Goal: Navigation & Orientation: Find specific page/section

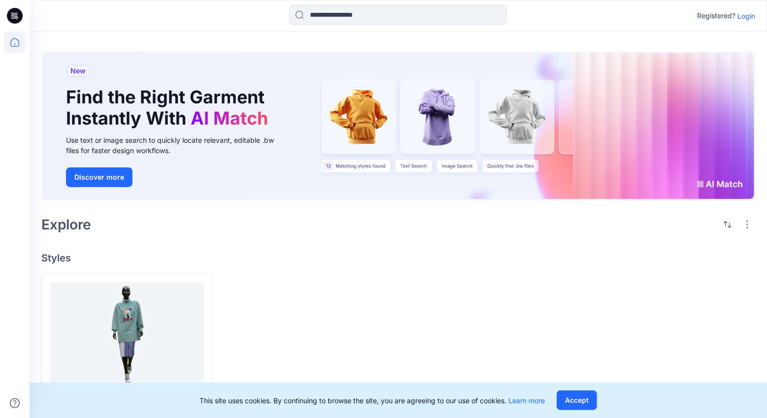
click at [733, 14] on p "Registered?" at bounding box center [716, 16] width 38 height 12
click at [746, 15] on p "Login" at bounding box center [746, 16] width 18 height 10
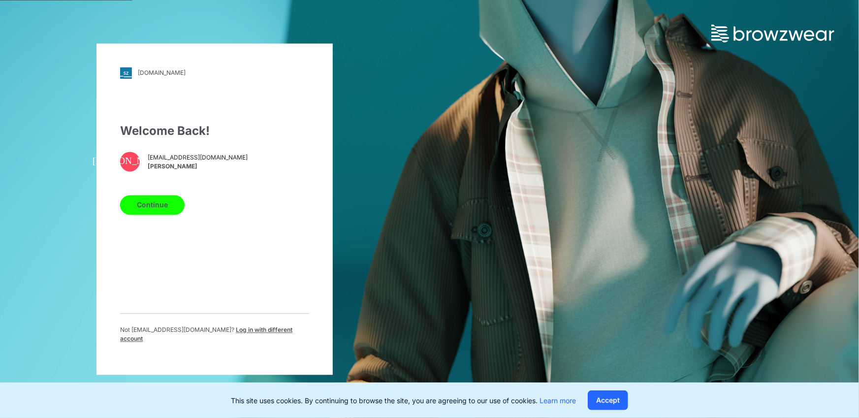
click at [171, 204] on button "Continue" at bounding box center [152, 205] width 65 height 20
click at [170, 215] on button "Continue" at bounding box center [152, 205] width 65 height 20
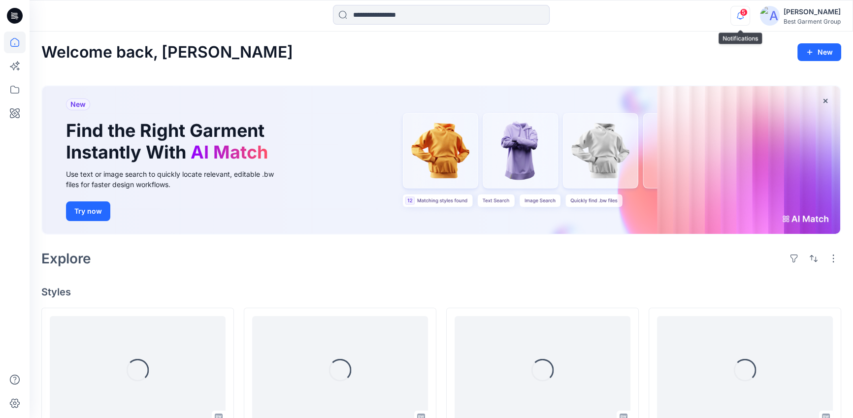
click at [734, 20] on icon "button" at bounding box center [740, 16] width 19 height 20
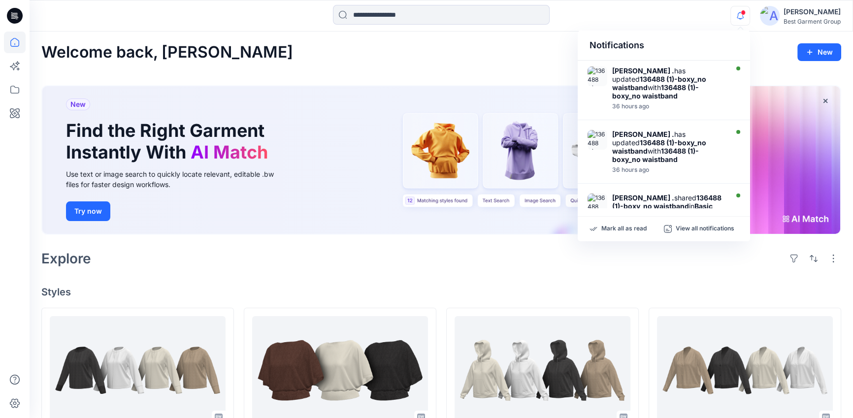
click at [735, 15] on icon "button" at bounding box center [740, 16] width 19 height 20
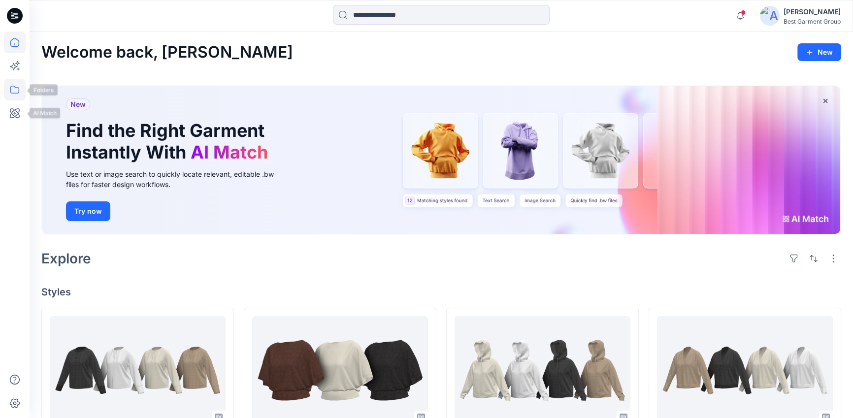
click at [16, 93] on icon at bounding box center [14, 90] width 9 height 8
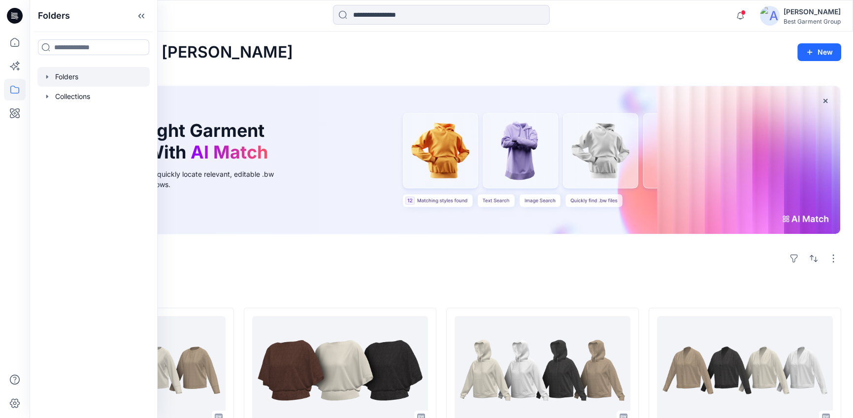
click at [52, 79] on div at bounding box center [93, 77] width 112 height 20
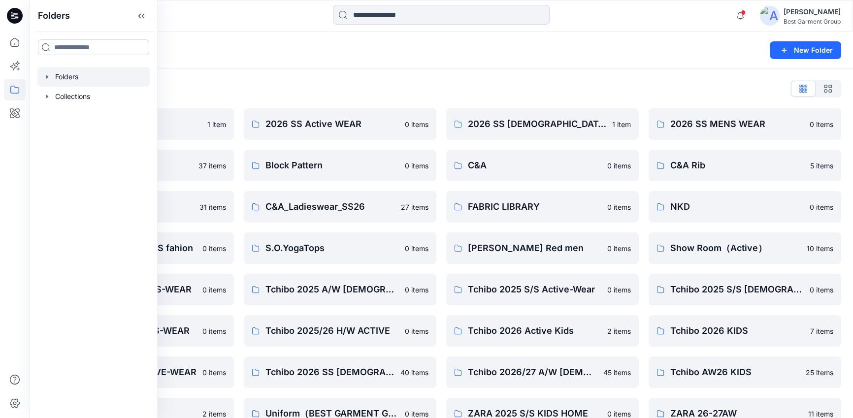
click at [461, 59] on div "Folders New Folder" at bounding box center [441, 50] width 823 height 37
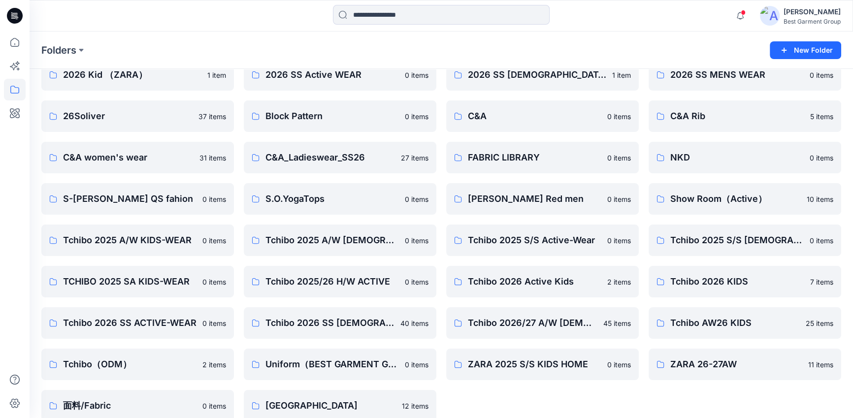
scroll to position [64, 0]
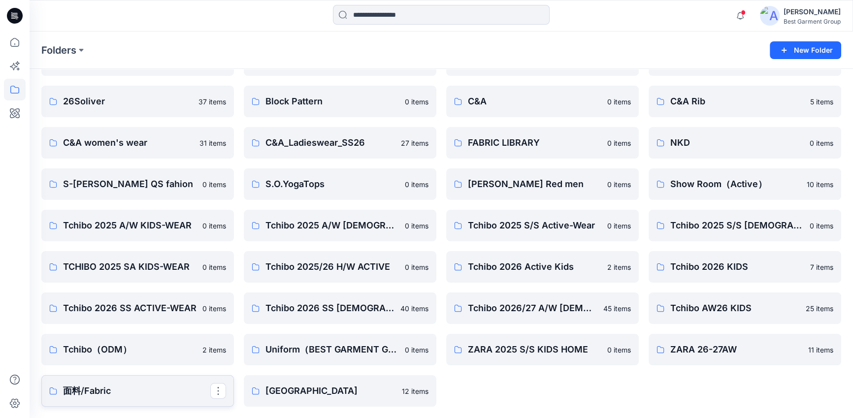
click at [159, 391] on p "面料/Fabric" at bounding box center [136, 391] width 147 height 14
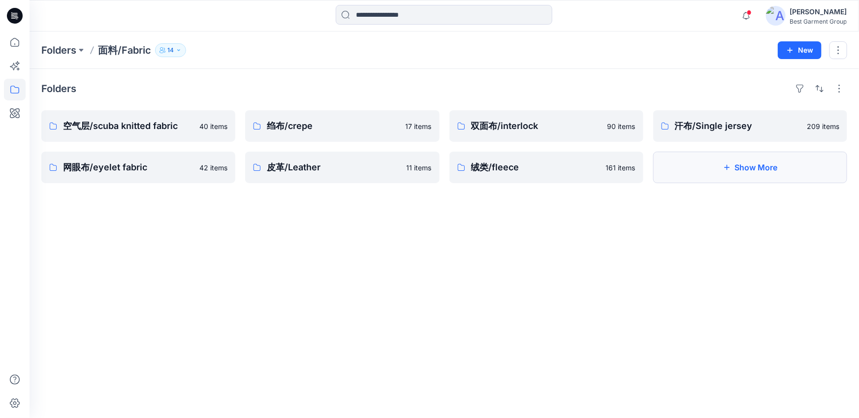
click at [779, 170] on button "Show More" at bounding box center [750, 168] width 194 height 32
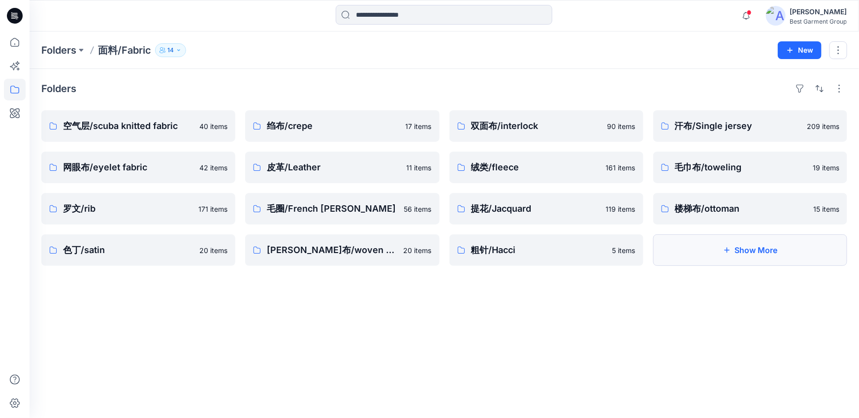
click at [694, 247] on button "Show More" at bounding box center [750, 250] width 194 height 32
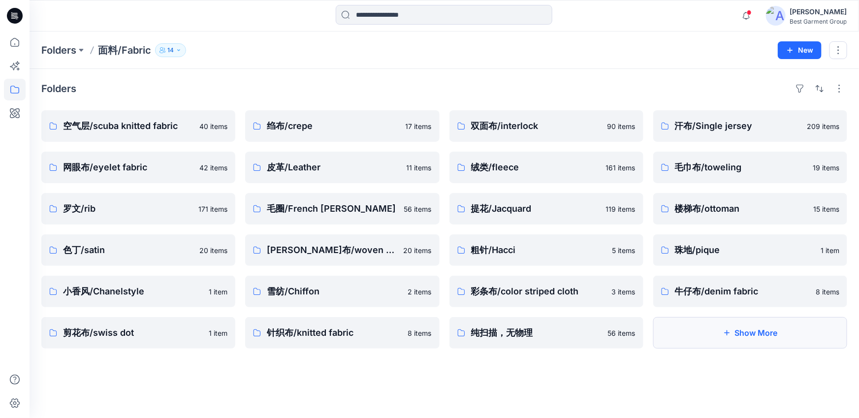
click at [693, 336] on button "Show More" at bounding box center [750, 333] width 194 height 32
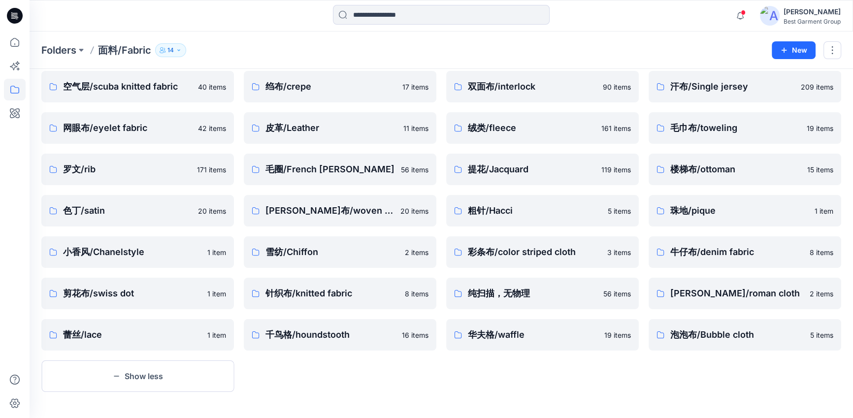
scroll to position [40, 0]
click at [158, 91] on p "空气层/scuba knitted fabric" at bounding box center [136, 86] width 147 height 14
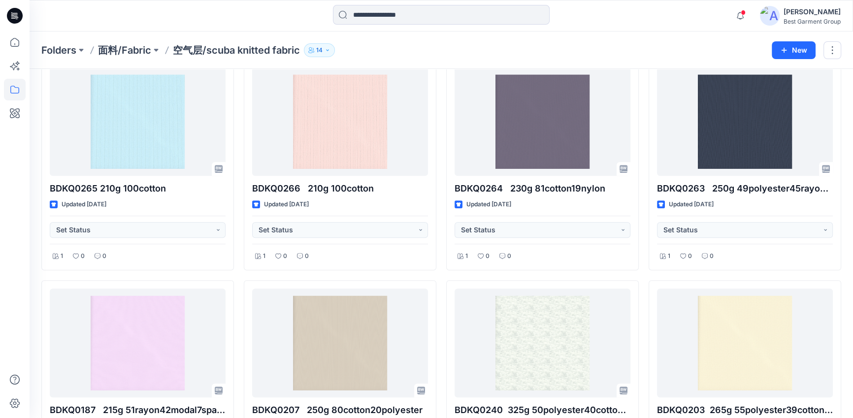
scroll to position [733, 0]
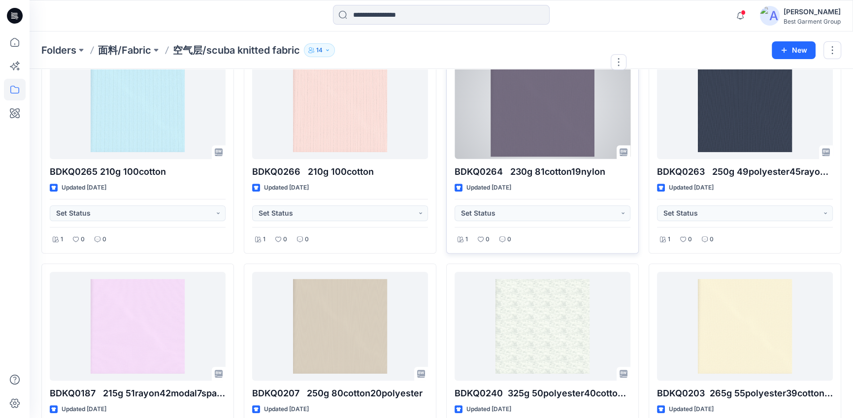
click at [501, 130] on div at bounding box center [542, 104] width 176 height 109
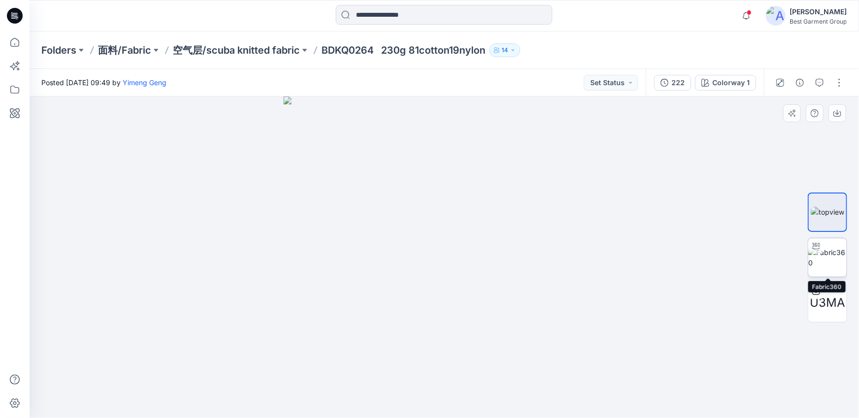
click at [840, 263] on img at bounding box center [828, 257] width 38 height 21
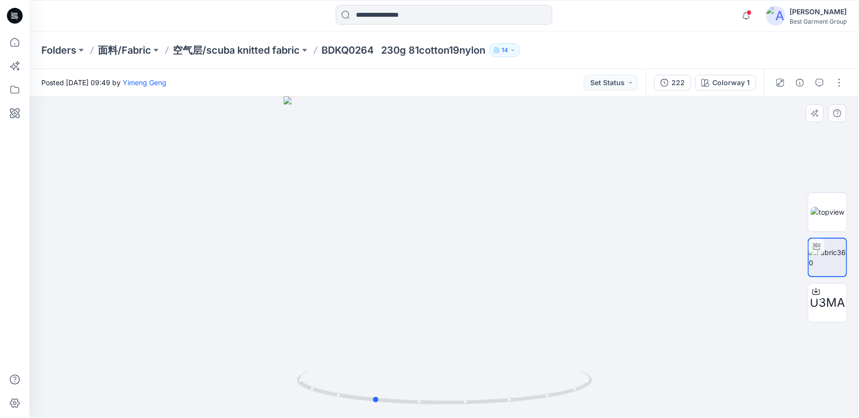
drag, startPoint x: 433, startPoint y: 405, endPoint x: 241, endPoint y: 302, distance: 217.9
click at [356, 406] on icon at bounding box center [446, 388] width 298 height 37
click at [229, 51] on p "空气层/scuba knitted fabric" at bounding box center [236, 50] width 127 height 14
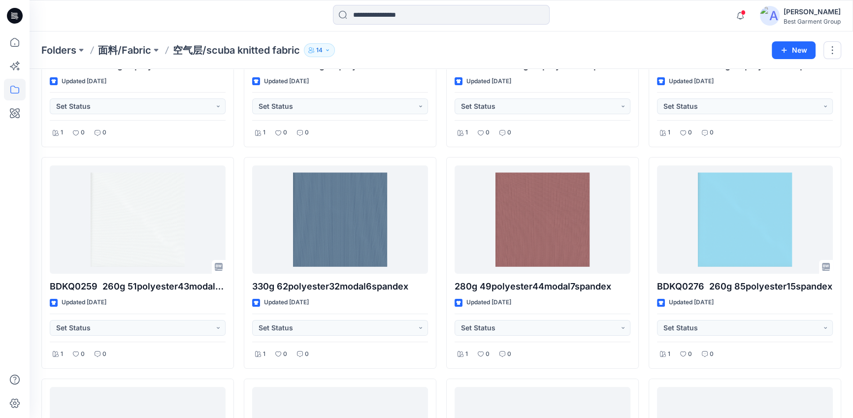
scroll to position [177, 0]
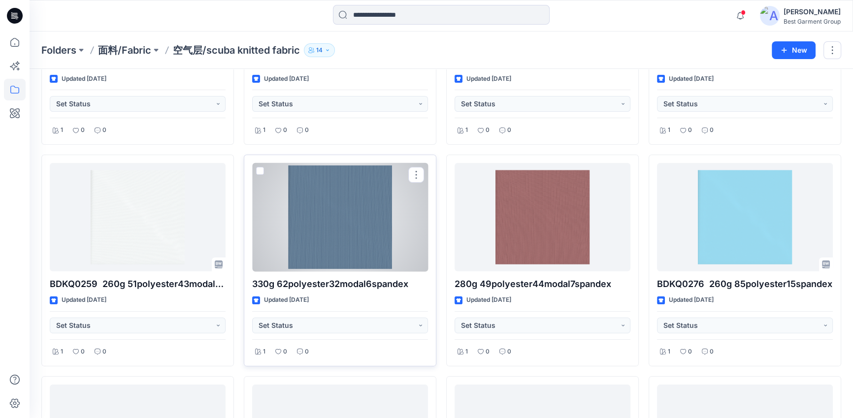
click at [369, 236] on div at bounding box center [340, 217] width 176 height 109
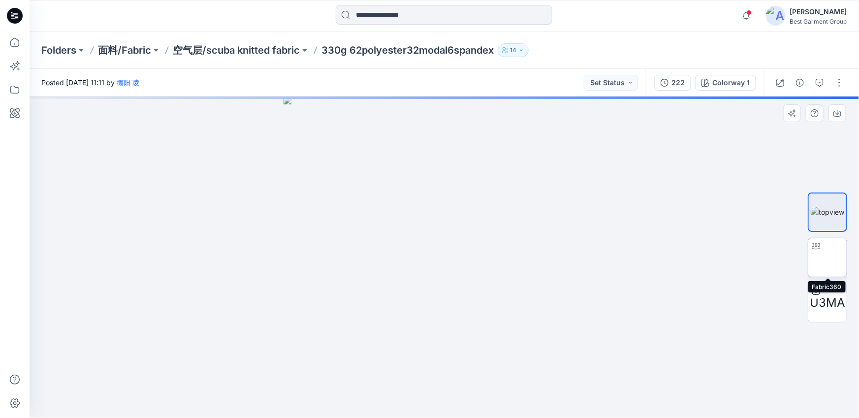
click at [822, 264] on img at bounding box center [828, 257] width 38 height 21
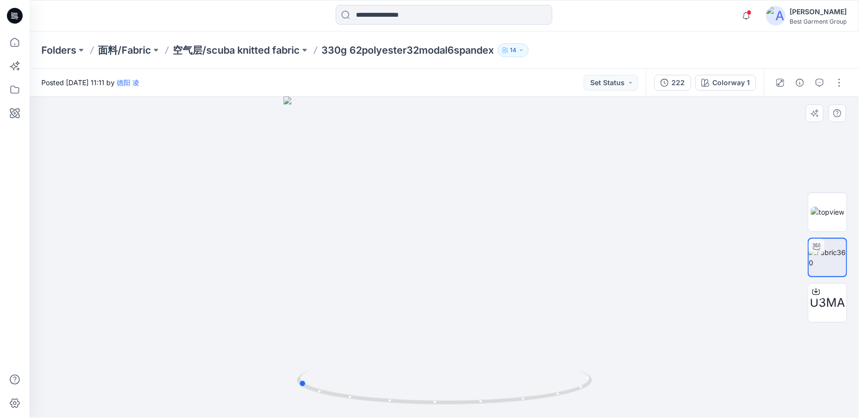
drag, startPoint x: 443, startPoint y: 404, endPoint x: 296, endPoint y: 403, distance: 146.7
click at [296, 403] on div at bounding box center [445, 258] width 830 height 322
click at [205, 43] on p "空气层/scuba knitted fabric" at bounding box center [236, 50] width 127 height 14
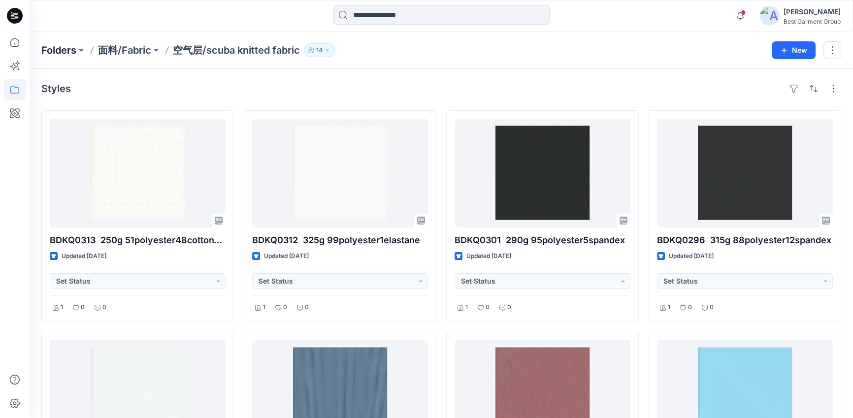
click at [55, 55] on p "Folders" at bounding box center [58, 50] width 35 height 14
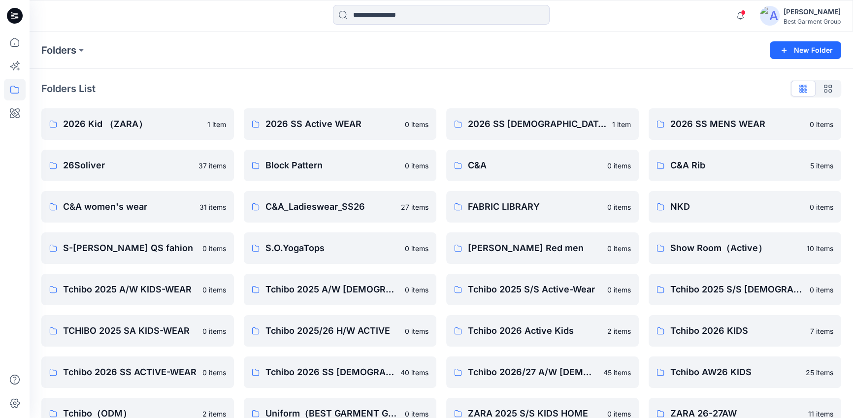
scroll to position [15, 0]
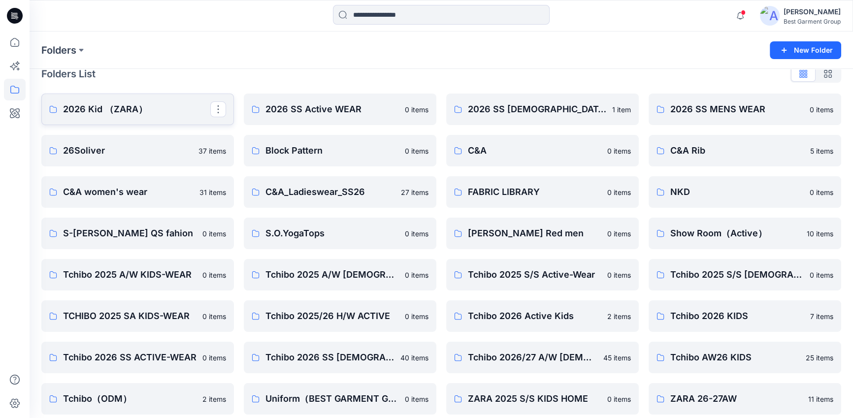
click at [142, 108] on p "2026 Kid （ZARA）" at bounding box center [136, 109] width 147 height 14
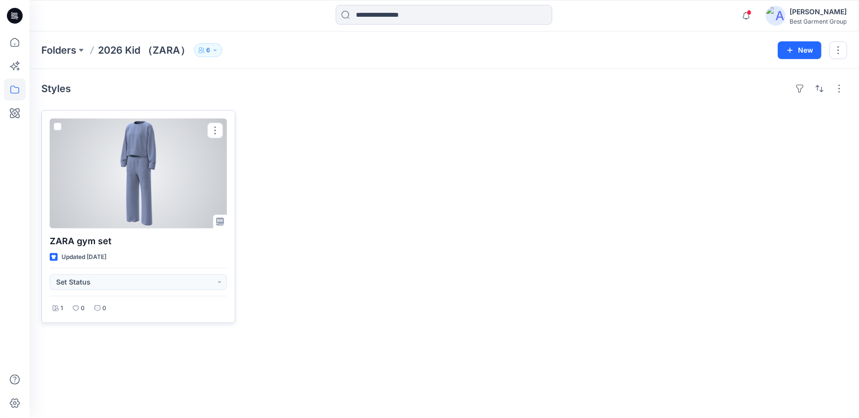
click at [139, 187] on div at bounding box center [138, 174] width 177 height 110
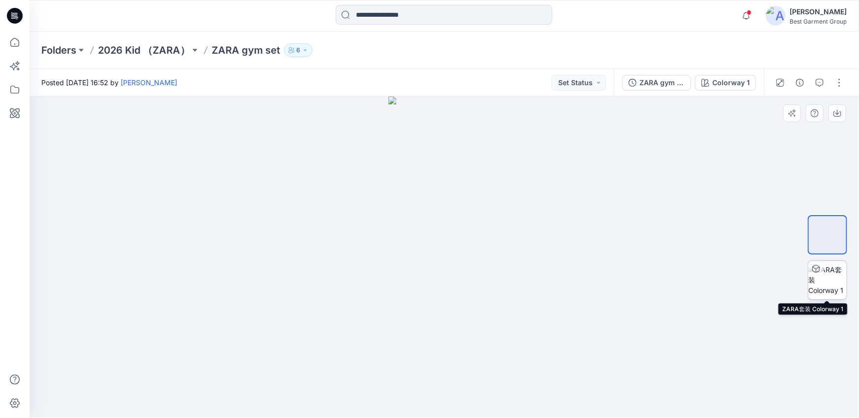
click at [827, 279] on img at bounding box center [828, 279] width 38 height 31
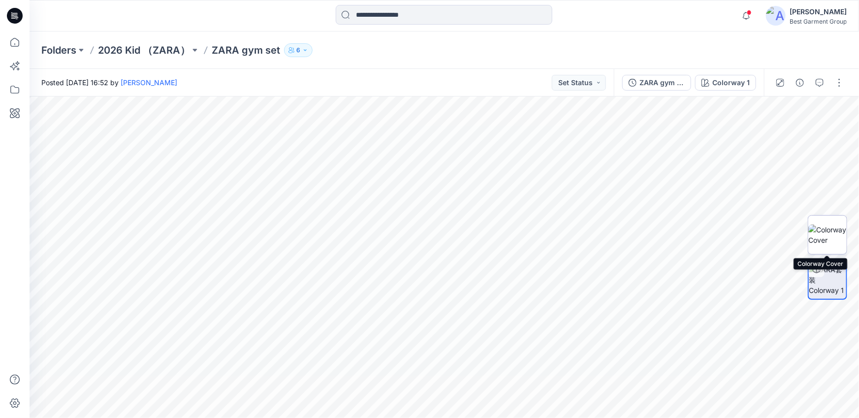
click at [827, 242] on img at bounding box center [828, 235] width 38 height 21
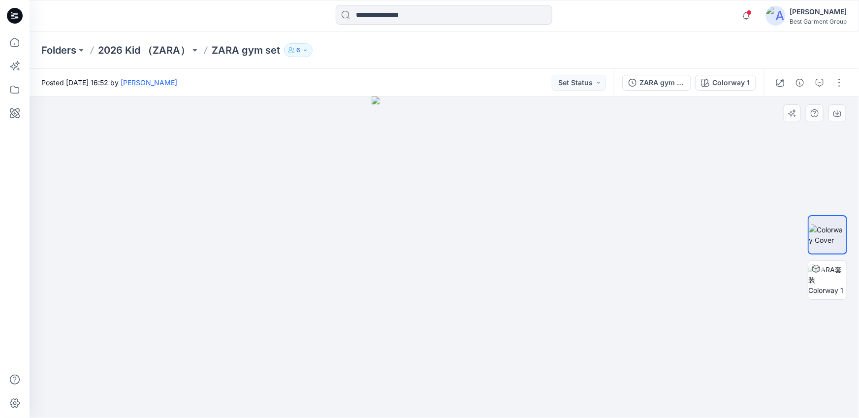
drag, startPoint x: 438, startPoint y: 215, endPoint x: 432, endPoint y: 346, distance: 131.6
drag, startPoint x: 467, startPoint y: 207, endPoint x: 449, endPoint y: 312, distance: 106.5
drag, startPoint x: 461, startPoint y: 353, endPoint x: 456, endPoint y: 273, distance: 79.9
drag, startPoint x: 464, startPoint y: 333, endPoint x: 468, endPoint y: 257, distance: 76.5
drag, startPoint x: 486, startPoint y: 359, endPoint x: 492, endPoint y: 306, distance: 53.1
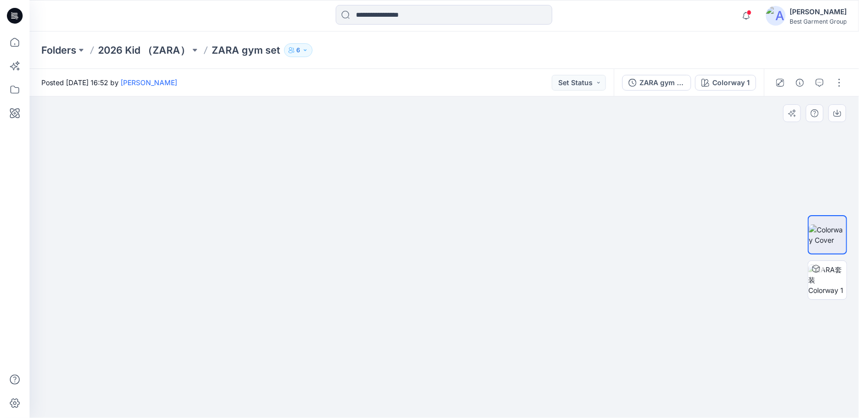
drag, startPoint x: 490, startPoint y: 269, endPoint x: 491, endPoint y: 246, distance: 22.7
click at [130, 49] on p "2026 Kid （ZARA）" at bounding box center [144, 50] width 92 height 14
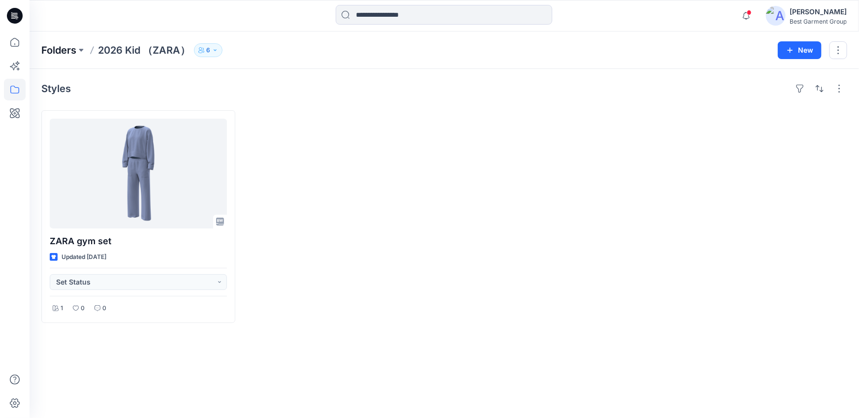
click at [69, 51] on p "Folders" at bounding box center [58, 50] width 35 height 14
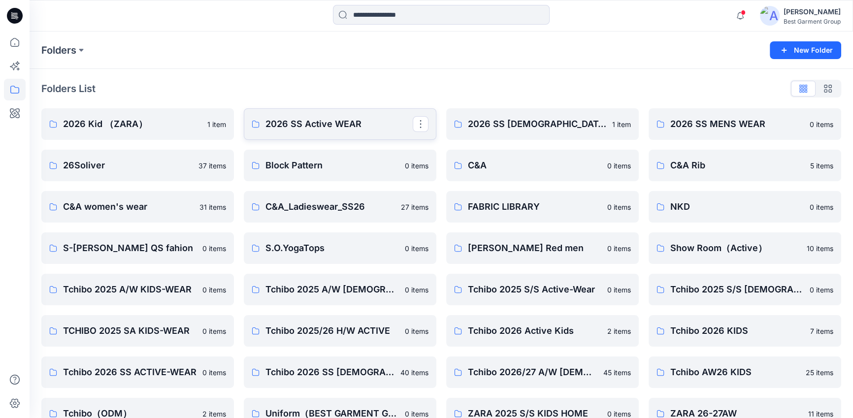
click at [303, 128] on p "2026 SS Active WEAR" at bounding box center [338, 124] width 147 height 14
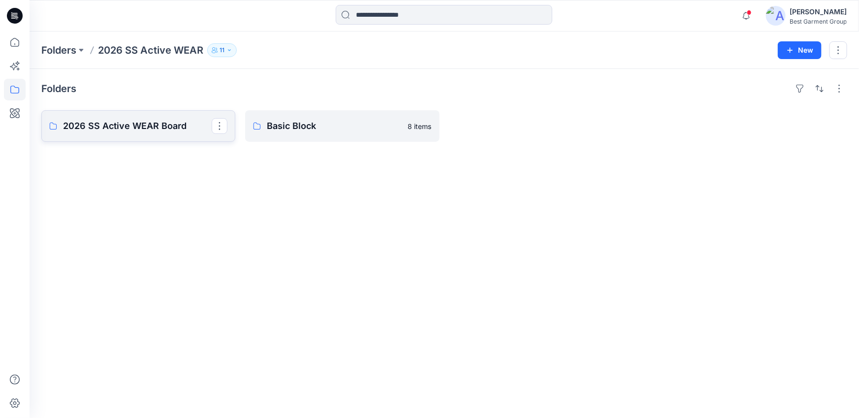
click at [163, 132] on p "2026 SS Active WEAR Board" at bounding box center [137, 126] width 149 height 14
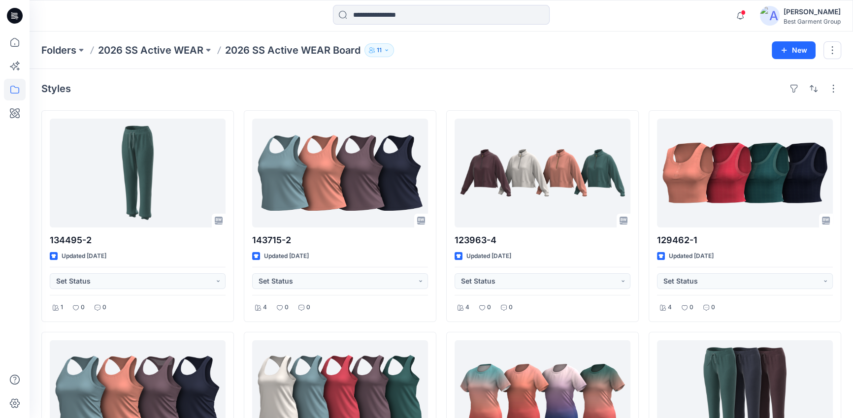
click at [171, 56] on p "2026 SS Active WEAR" at bounding box center [150, 50] width 105 height 14
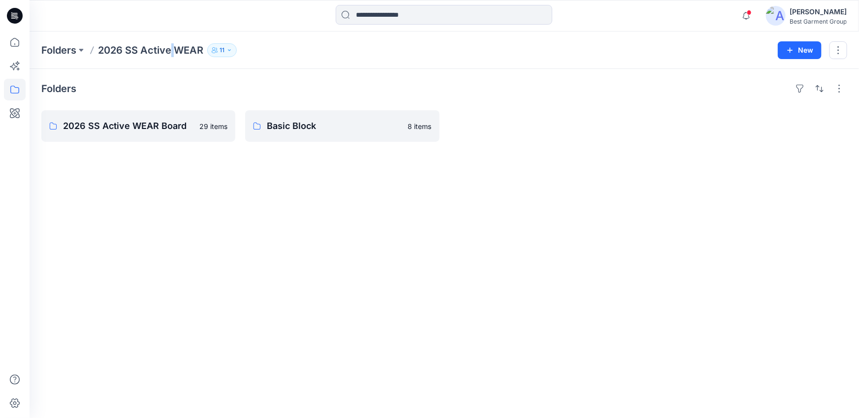
click at [171, 56] on p "2026 SS Active WEAR" at bounding box center [150, 50] width 105 height 14
click at [74, 52] on p "Folders" at bounding box center [58, 50] width 35 height 14
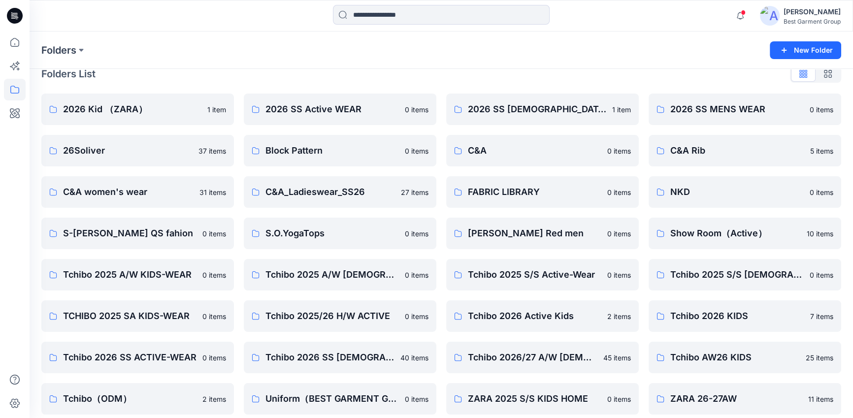
scroll to position [64, 0]
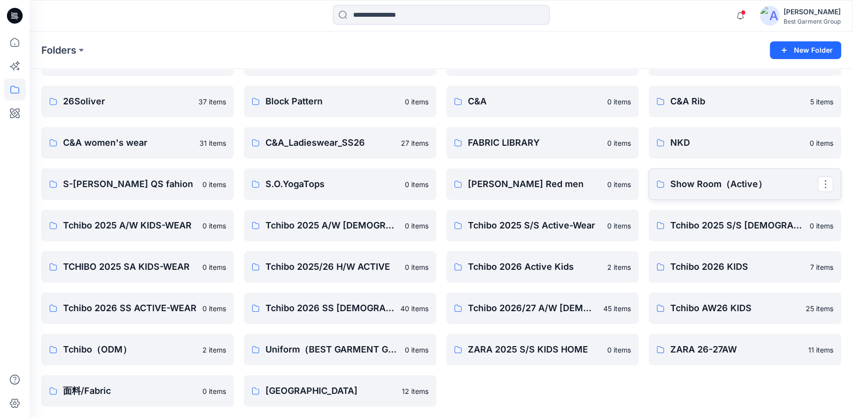
click at [707, 192] on link "Show Room（Active）" at bounding box center [745, 184] width 193 height 32
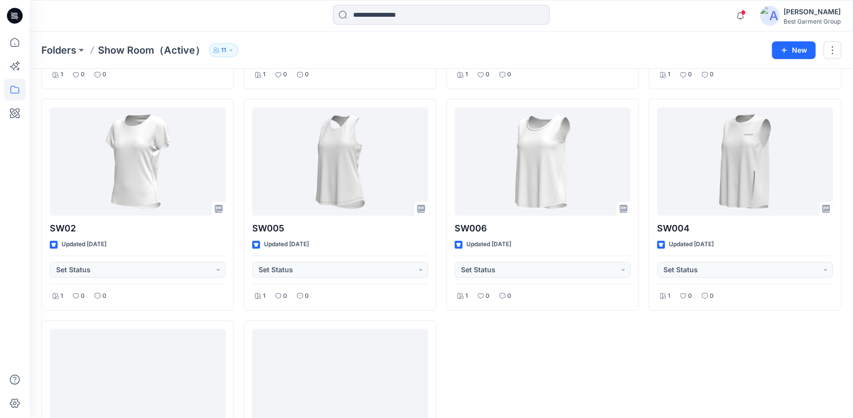
scroll to position [358, 0]
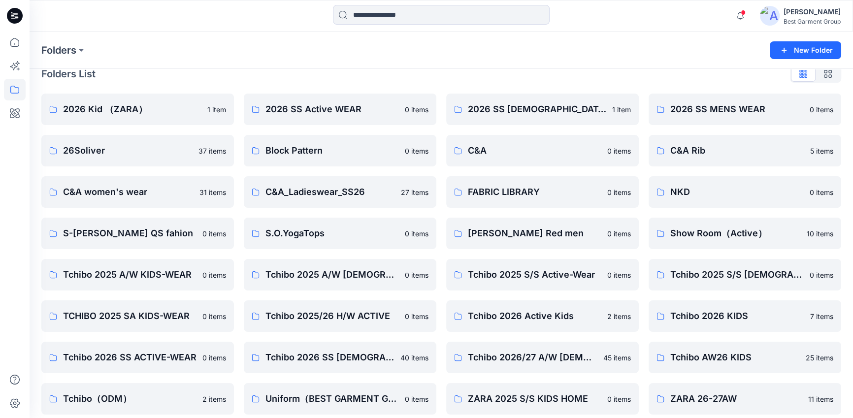
scroll to position [14, 0]
click at [311, 154] on p "Block Pattern" at bounding box center [338, 151] width 147 height 14
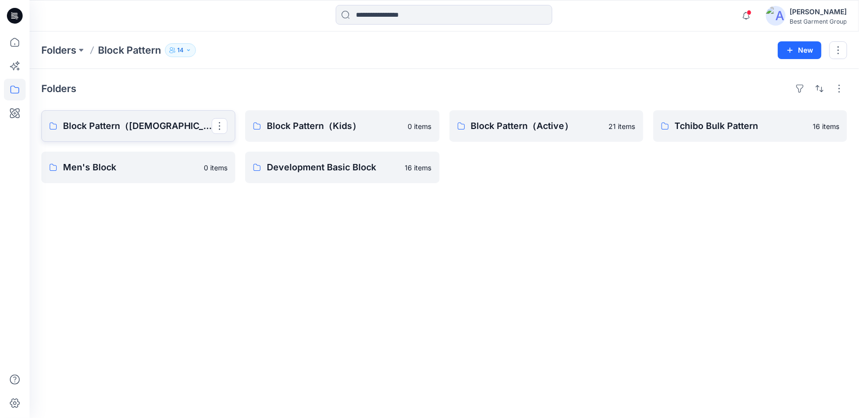
click at [164, 130] on p "Block Pattern（Ladies）" at bounding box center [137, 126] width 149 height 14
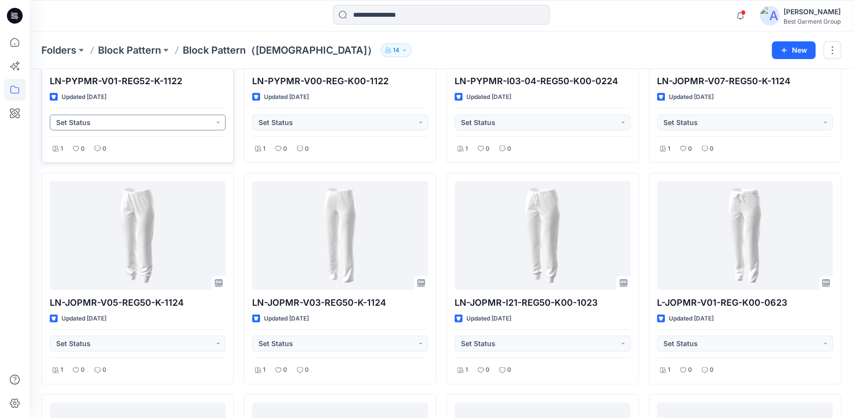
scroll to position [2823, 0]
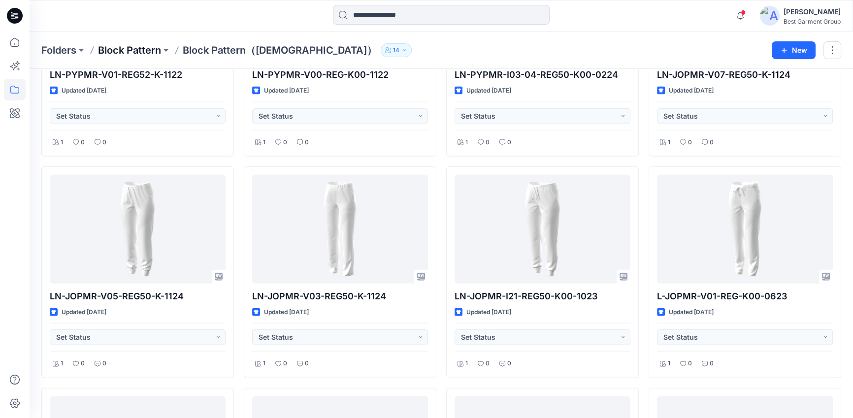
click at [160, 54] on p "Block Pattern" at bounding box center [129, 50] width 63 height 14
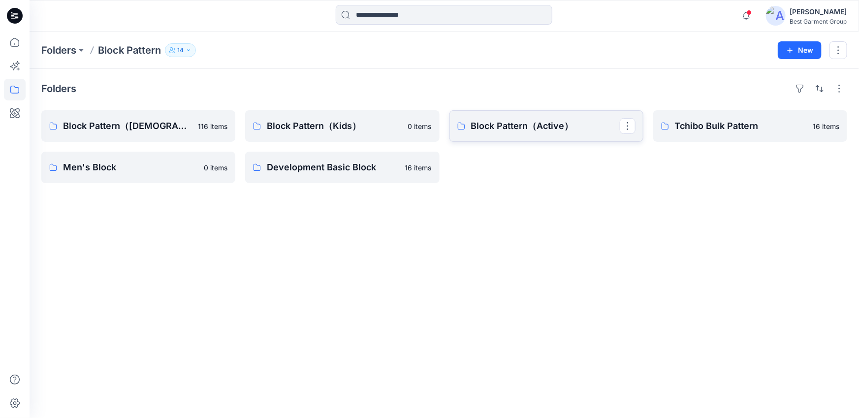
click at [540, 129] on p "Block Pattern（Active）" at bounding box center [545, 126] width 149 height 14
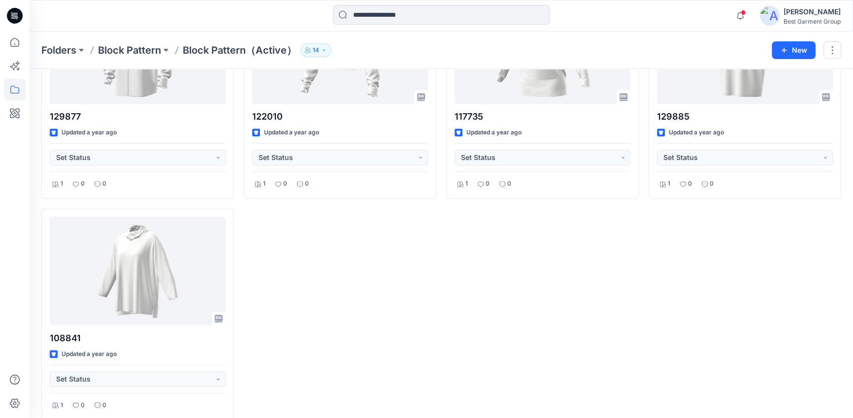
scroll to position [1022, 0]
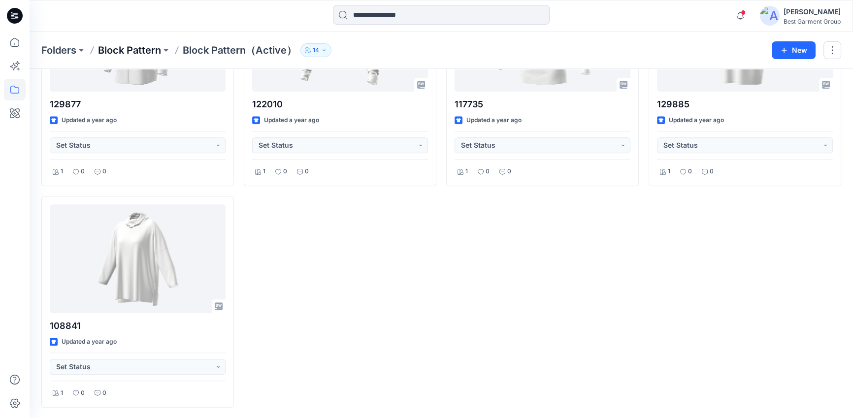
click at [136, 52] on p "Block Pattern" at bounding box center [129, 50] width 63 height 14
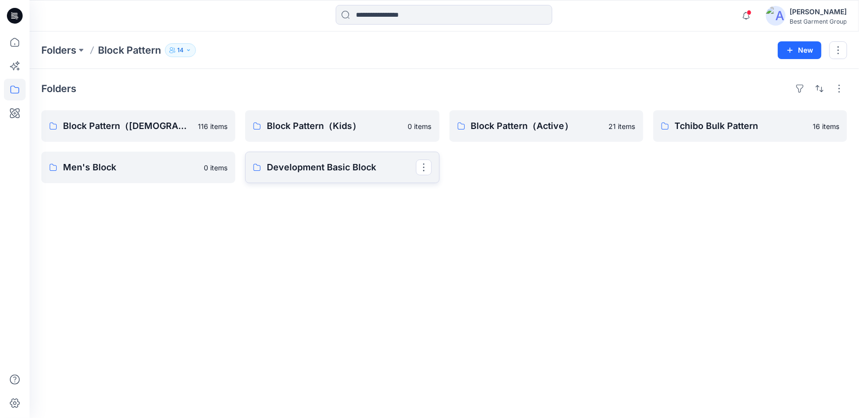
click at [265, 174] on link "Development Basic Block" at bounding box center [342, 168] width 194 height 32
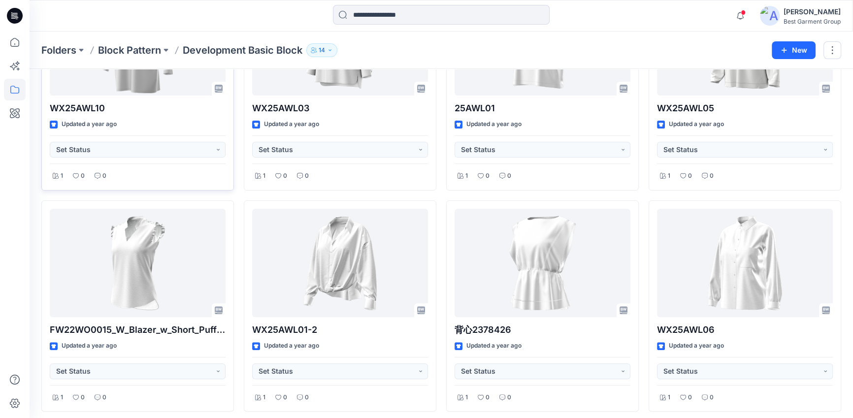
scroll to position [351, 0]
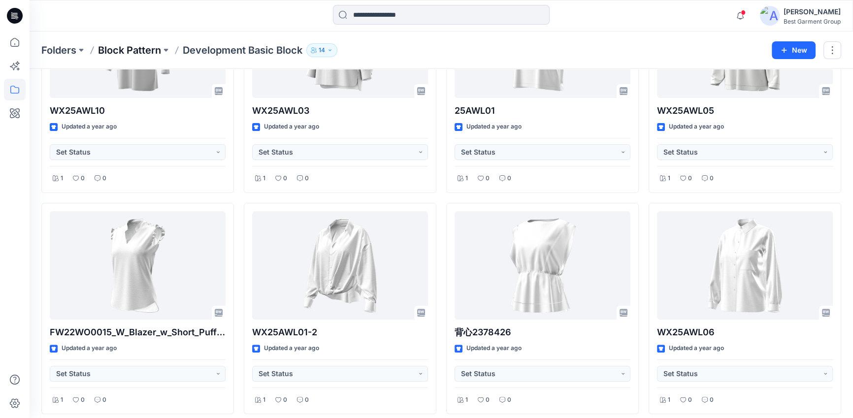
click at [142, 50] on p "Block Pattern" at bounding box center [129, 50] width 63 height 14
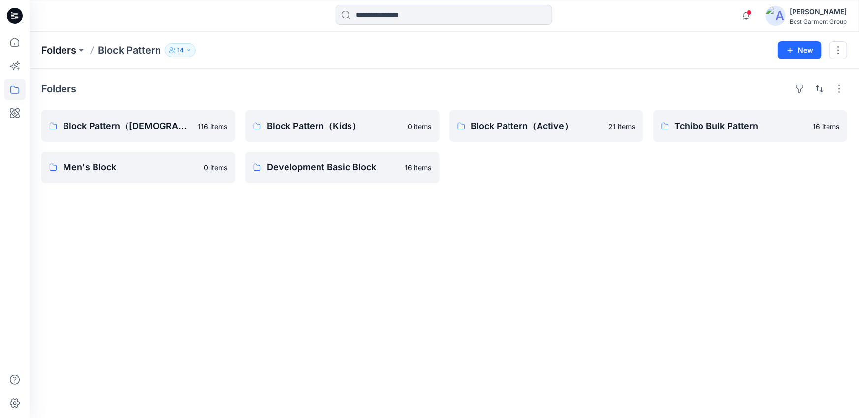
click at [44, 56] on p "Folders" at bounding box center [58, 50] width 35 height 14
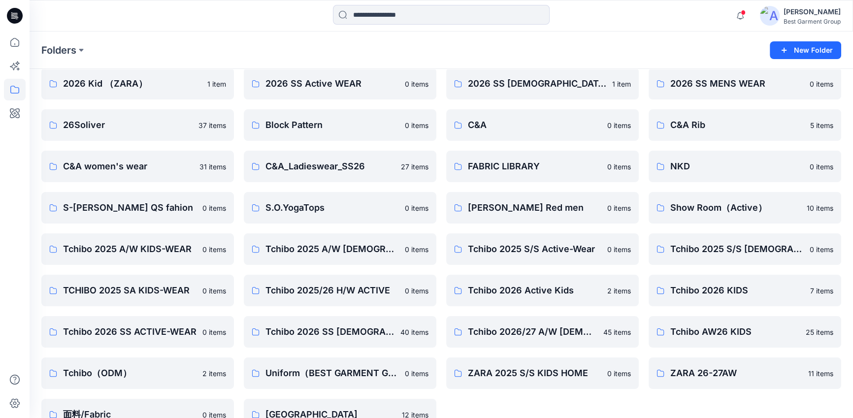
scroll to position [41, 0]
click at [473, 130] on p "C&A" at bounding box center [541, 125] width 147 height 14
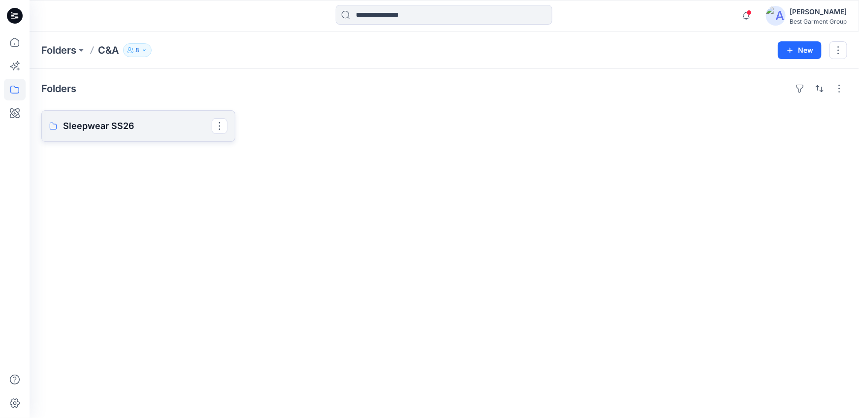
click at [128, 135] on link "Sleepwear SS26" at bounding box center [138, 126] width 194 height 32
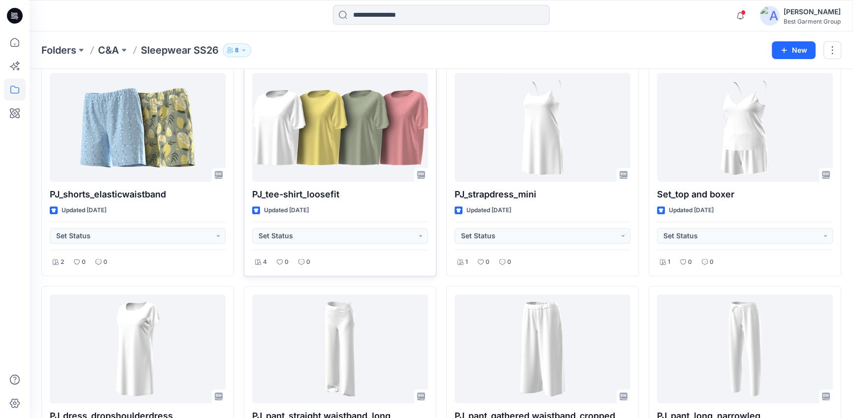
scroll to position [765, 0]
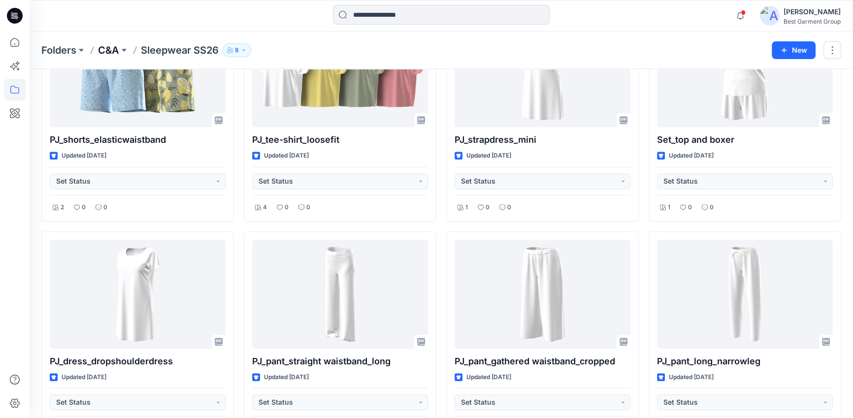
click at [116, 50] on p "C&A" at bounding box center [108, 50] width 21 height 14
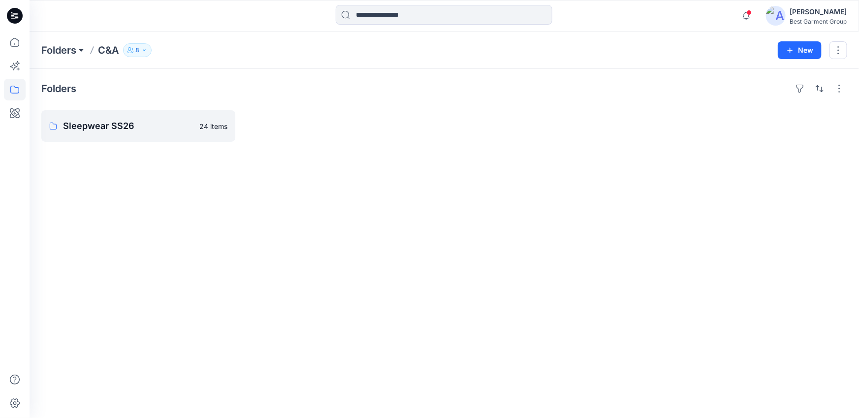
click at [82, 48] on button at bounding box center [81, 50] width 10 height 14
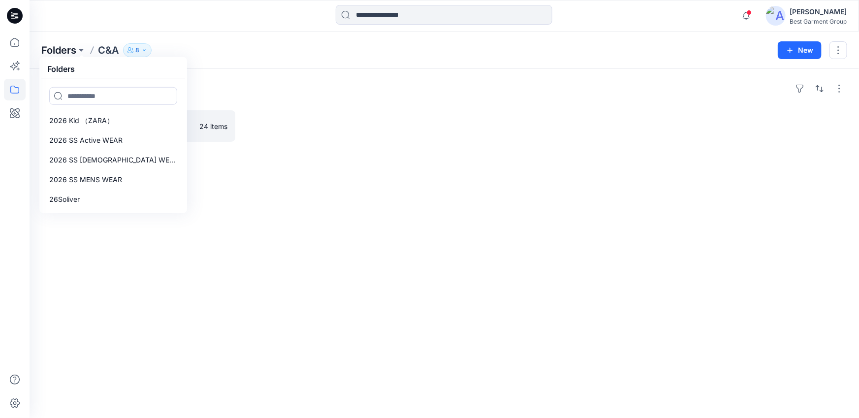
click at [66, 51] on p "Folders" at bounding box center [58, 50] width 35 height 14
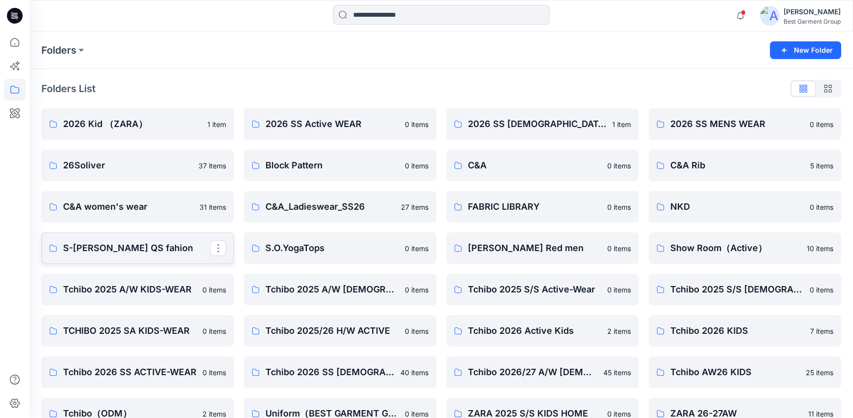
click at [122, 257] on link "S-Oliver QS fahion" at bounding box center [137, 248] width 193 height 32
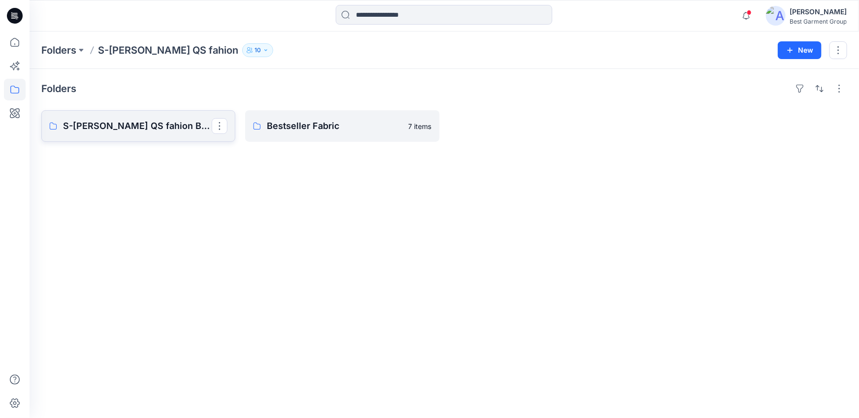
click at [154, 126] on p "S-Oliver QS fahion Board" at bounding box center [137, 126] width 149 height 14
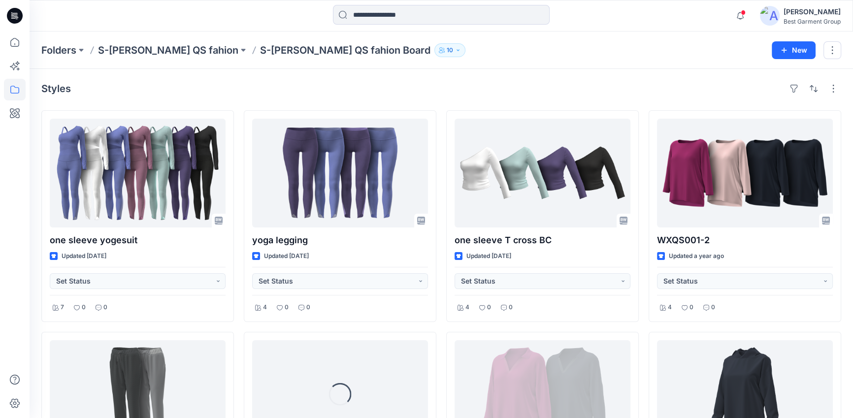
click at [444, 90] on div "Styles" at bounding box center [441, 89] width 800 height 16
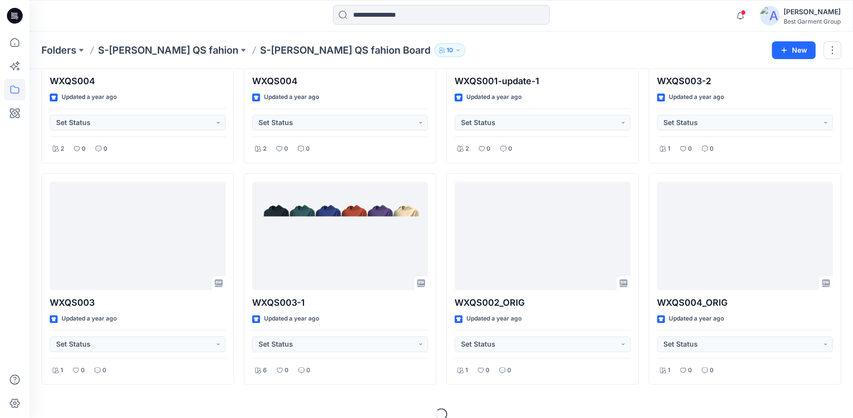
scroll to position [393, 0]
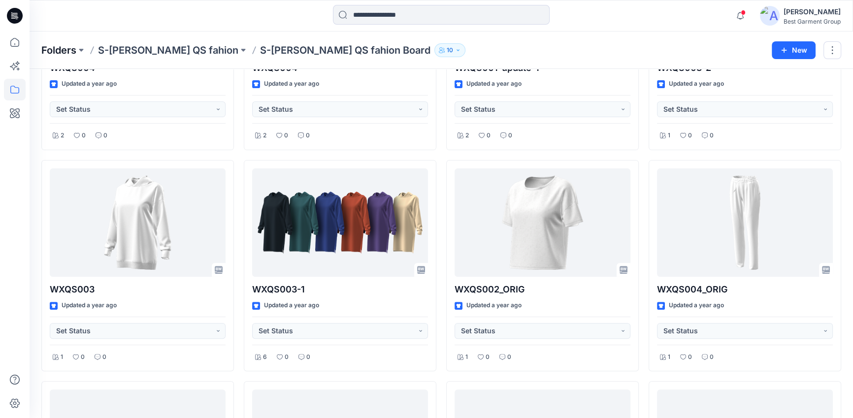
click at [72, 47] on p "Folders" at bounding box center [58, 50] width 35 height 14
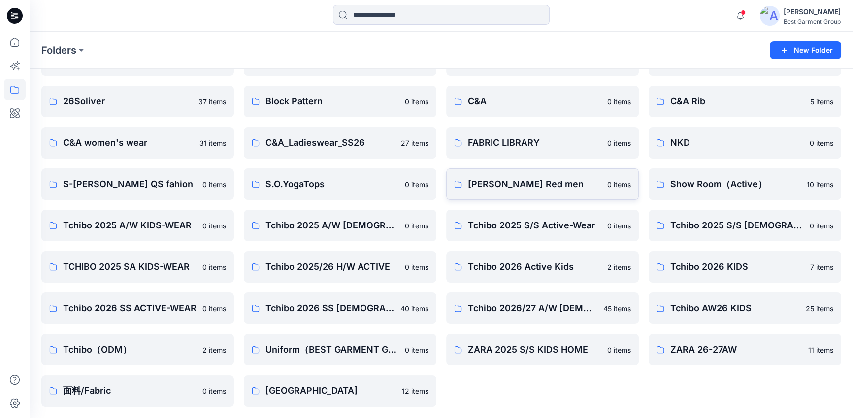
click at [539, 186] on p "S.Oliver Red men" at bounding box center [534, 184] width 133 height 14
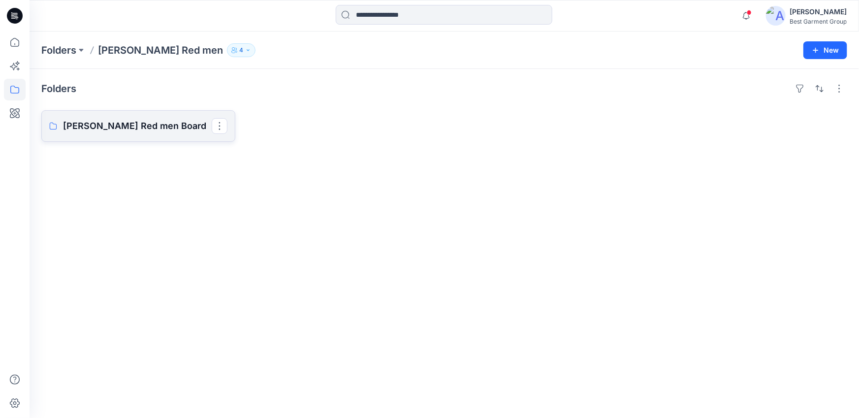
click at [135, 132] on p "S.Oliver Red men Board" at bounding box center [137, 126] width 149 height 14
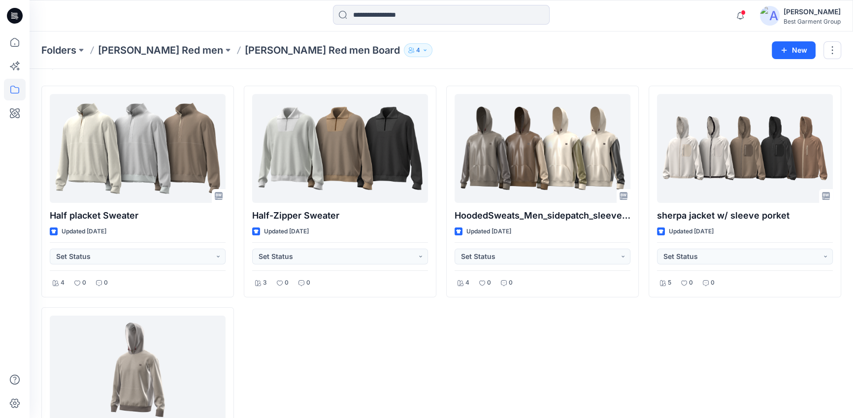
scroll to position [33, 0]
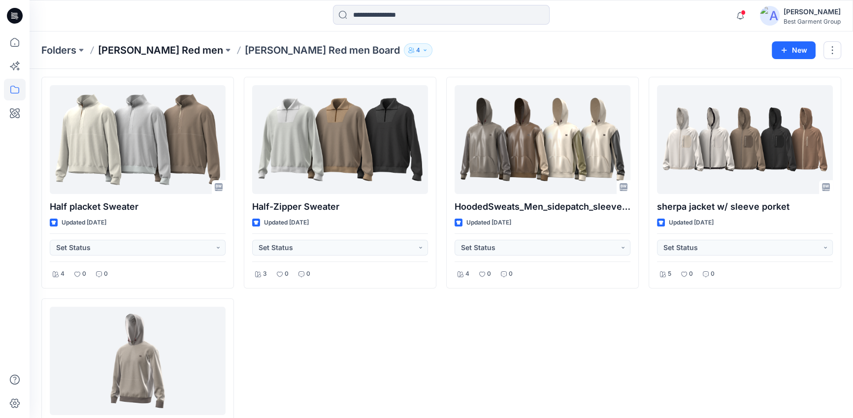
click at [111, 52] on p "S.Oliver Red men" at bounding box center [160, 50] width 125 height 14
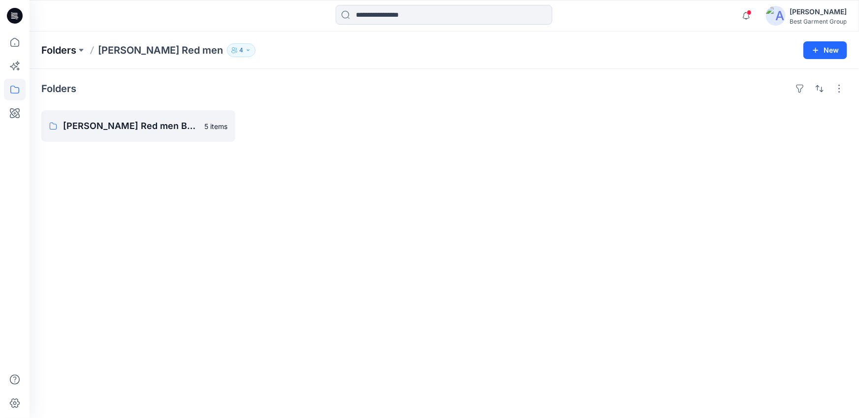
click at [68, 54] on p "Folders" at bounding box center [58, 50] width 35 height 14
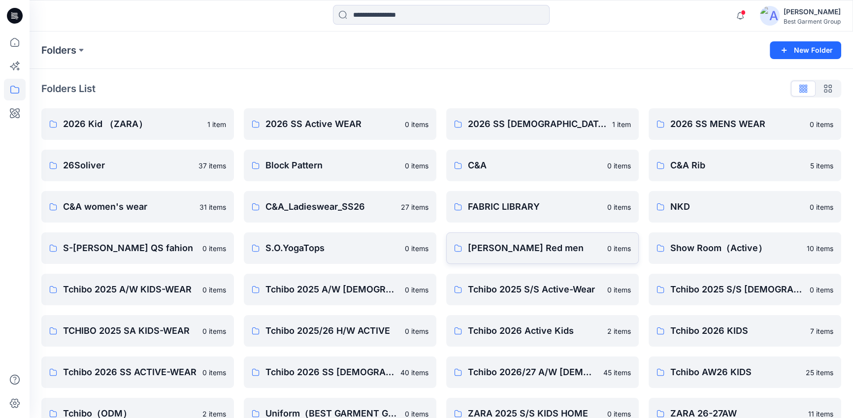
click at [466, 245] on link "S.Oliver Red men 0 items" at bounding box center [542, 248] width 193 height 32
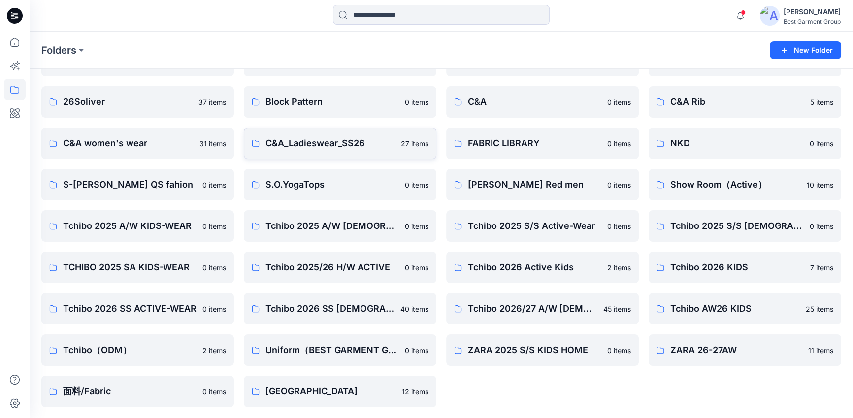
scroll to position [64, 0]
click at [384, 198] on link "S.O.YogaTops 0 items" at bounding box center [340, 184] width 193 height 32
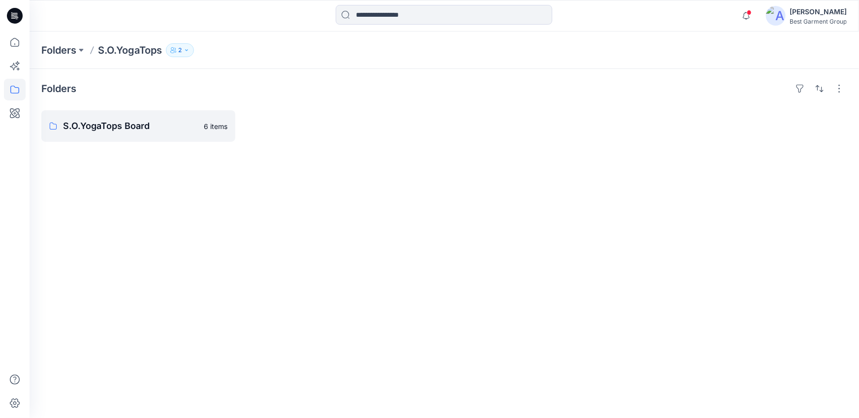
click at [104, 144] on div "Folders S.O.YogaTops Board 6 items" at bounding box center [445, 243] width 830 height 349
click at [113, 134] on link "S.O.YogaTops Board 6 items" at bounding box center [138, 126] width 194 height 32
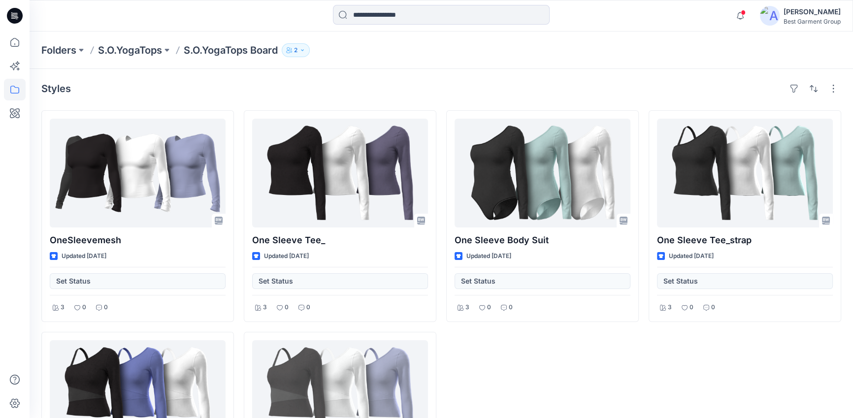
click at [242, 218] on div "OneSleevemesh Updated 10 months ago Set Status 3 0 0 One Sleeve Tee_meshinsertf…" at bounding box center [441, 326] width 800 height 433
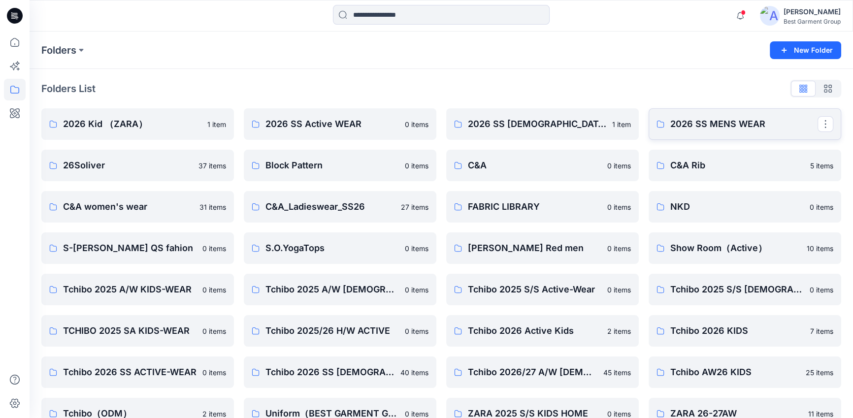
click at [713, 124] on p "2026 SS MENS WEAR" at bounding box center [743, 124] width 147 height 14
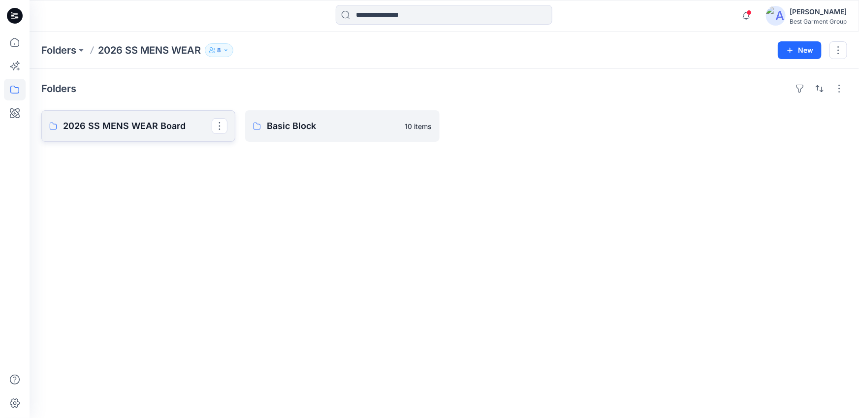
click at [148, 135] on link "2026 SS MENS WEAR Board" at bounding box center [138, 126] width 194 height 32
click at [512, 154] on div "Folders 2026 SS MENS WEAR Board 11 items Basic Block 10 items" at bounding box center [445, 243] width 830 height 349
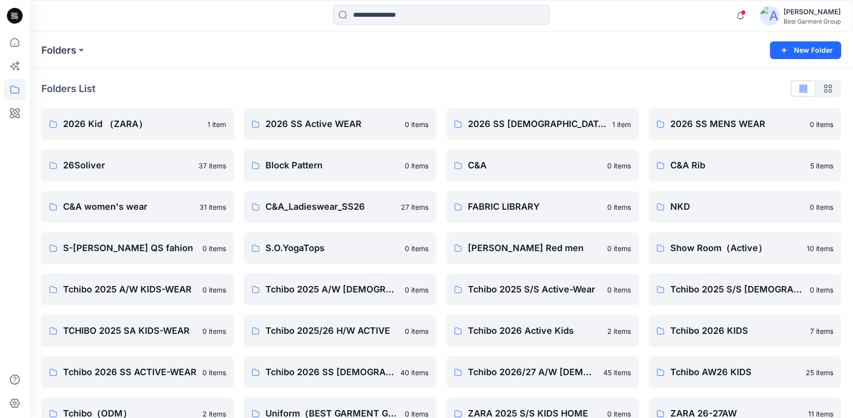
click at [440, 218] on div "2026 Kid （ZARA） 1 item 26Soliver 37 items C&A women's wear 31 items S-Oliver QS…" at bounding box center [441, 289] width 800 height 362
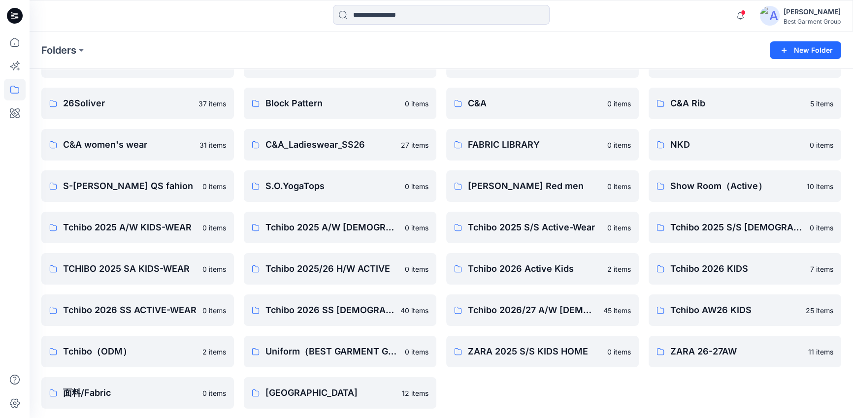
scroll to position [64, 0]
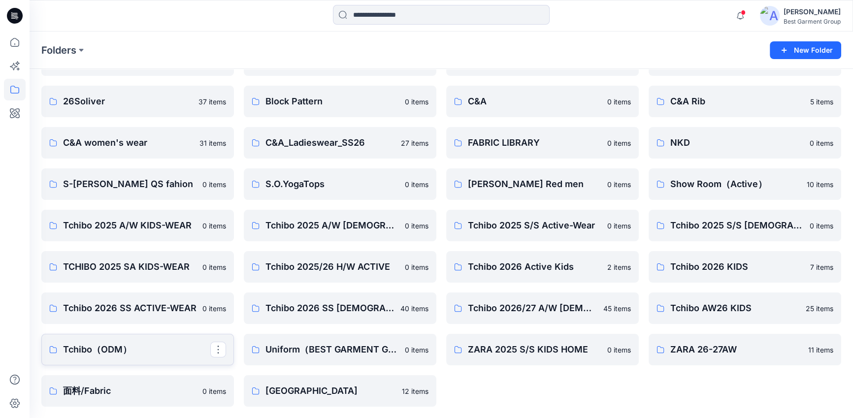
click at [94, 357] on link "Tchibo（ODM）" at bounding box center [137, 350] width 193 height 32
